Goal: Task Accomplishment & Management: Use online tool/utility

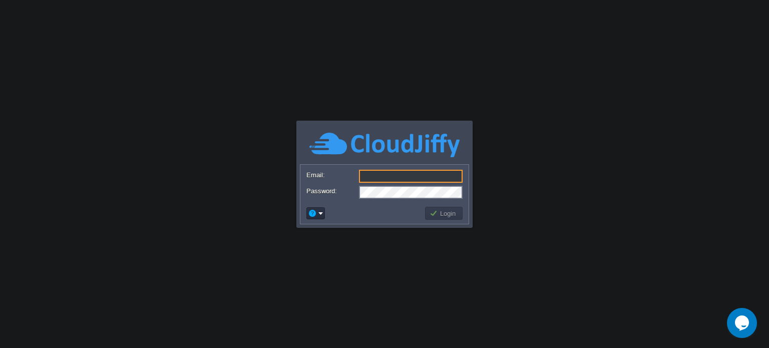
type input "[EMAIL_ADDRESS][DOMAIN_NAME]"
click at [434, 213] on button "Login" at bounding box center [443, 213] width 29 height 9
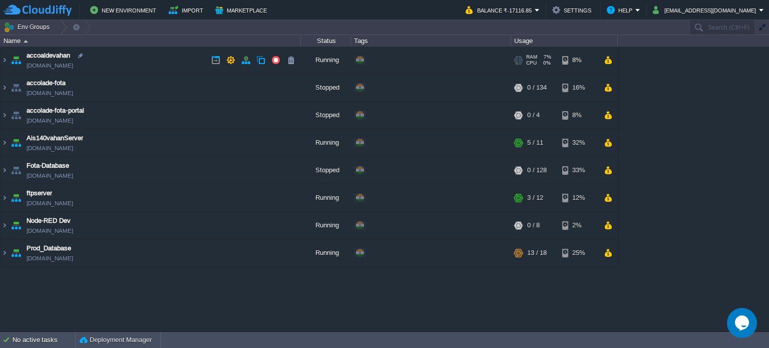
click at [60, 64] on link "[DOMAIN_NAME]" at bounding box center [50, 66] width 47 height 10
click at [733, 12] on button "[EMAIL_ADDRESS][DOMAIN_NAME]" at bounding box center [705, 10] width 106 height 12
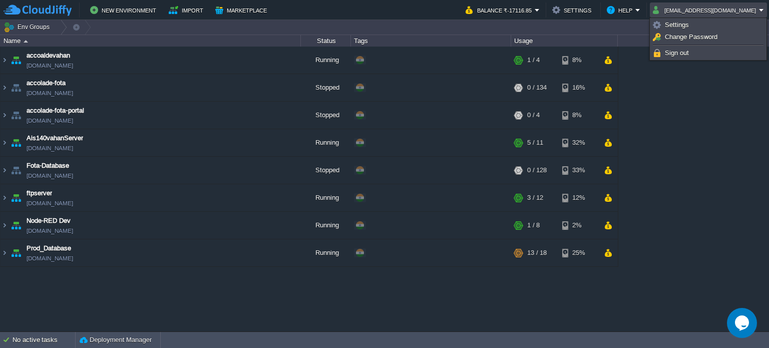
click at [702, 137] on div "accoaldevahan accoaldevahan.cloudjiffy.net Running + Add to Env Group RAM 7% CP…" at bounding box center [384, 189] width 769 height 285
